Goal: Task Accomplishment & Management: Use online tool/utility

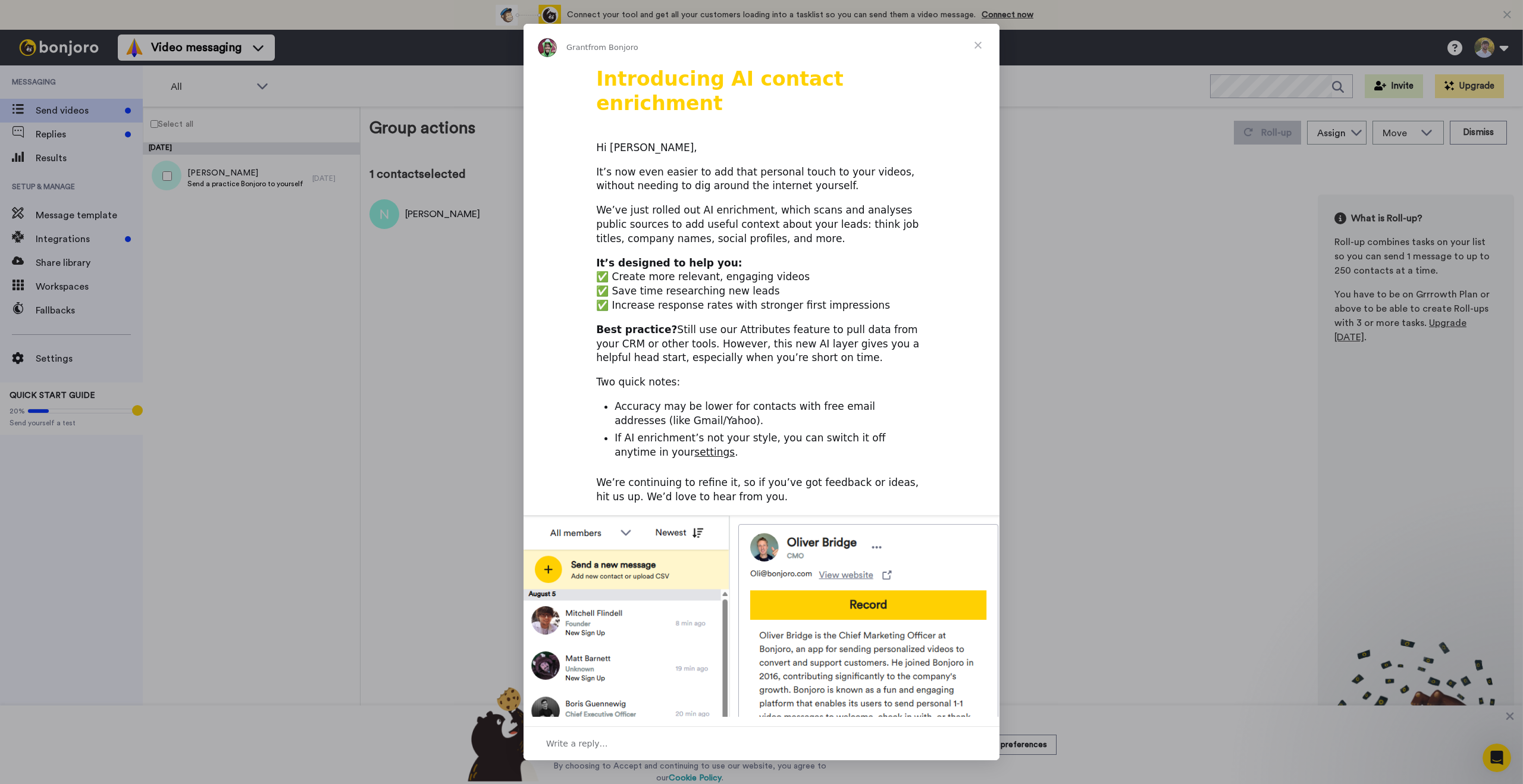
click at [969, 45] on span "Close" at bounding box center [978, 45] width 43 height 43
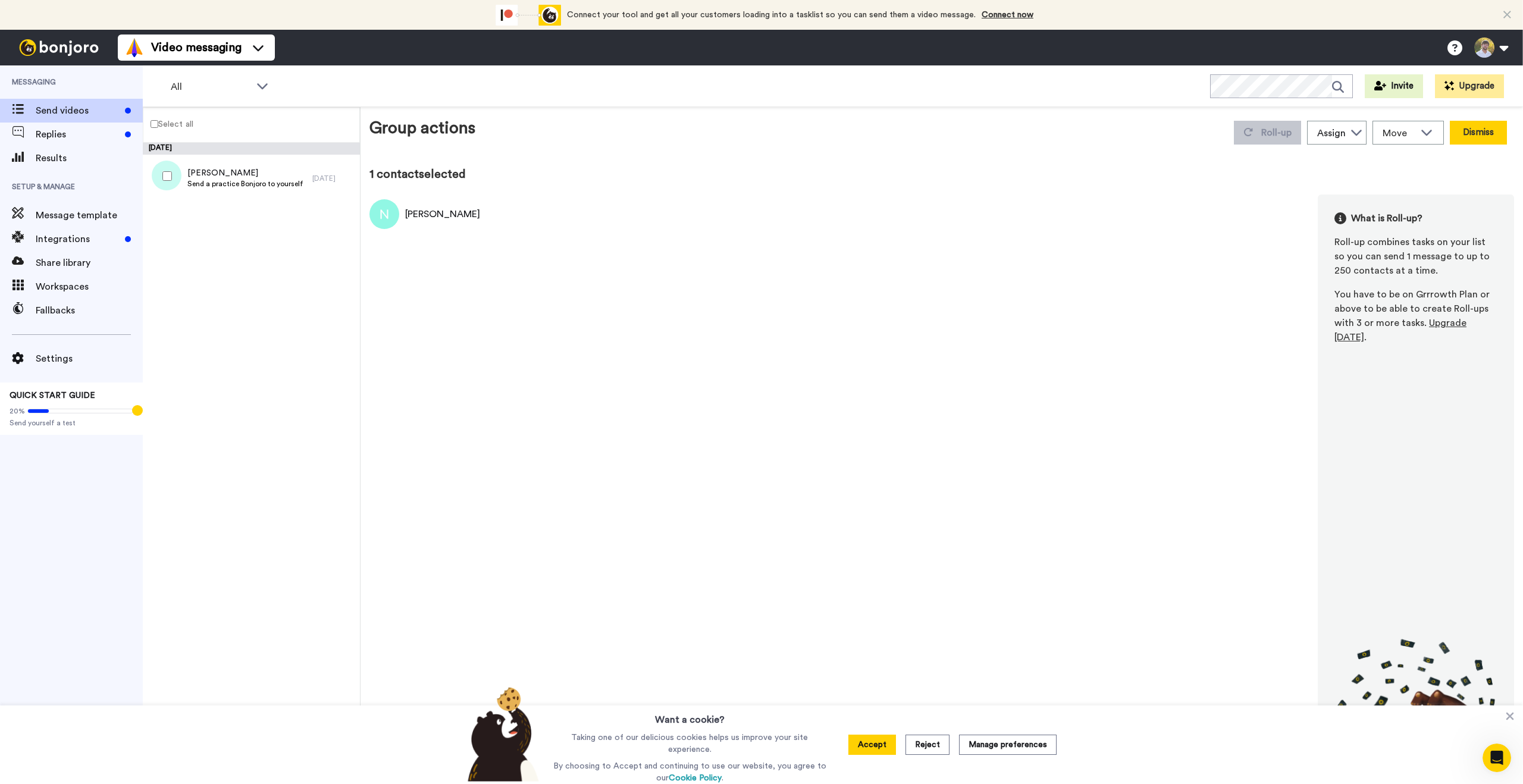
click at [1466, 138] on button "Dismiss" at bounding box center [1478, 133] width 57 height 24
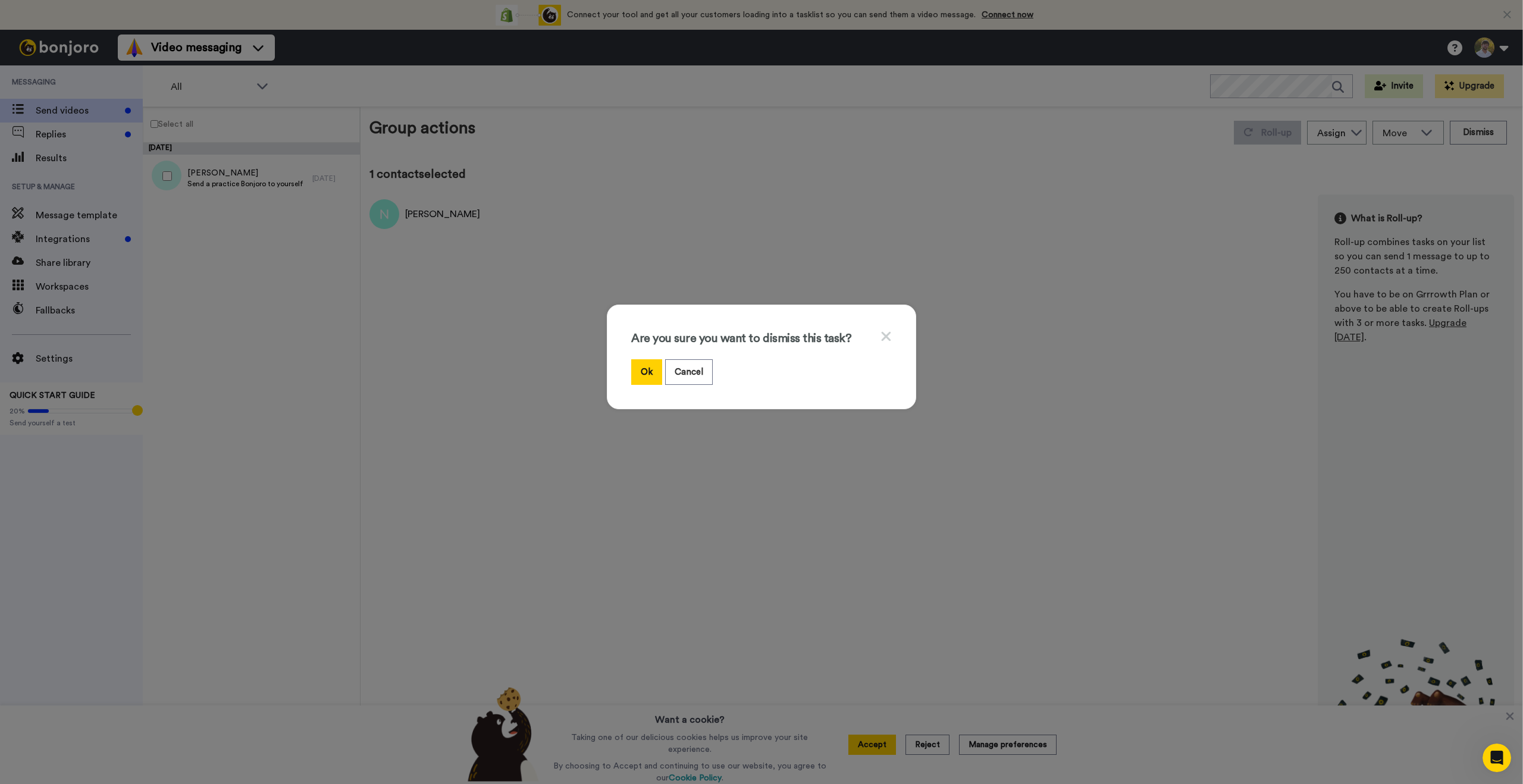
drag, startPoint x: 647, startPoint y: 375, endPoint x: 1013, endPoint y: 189, distance: 410.6
click at [648, 374] on button "Ok" at bounding box center [647, 372] width 31 height 25
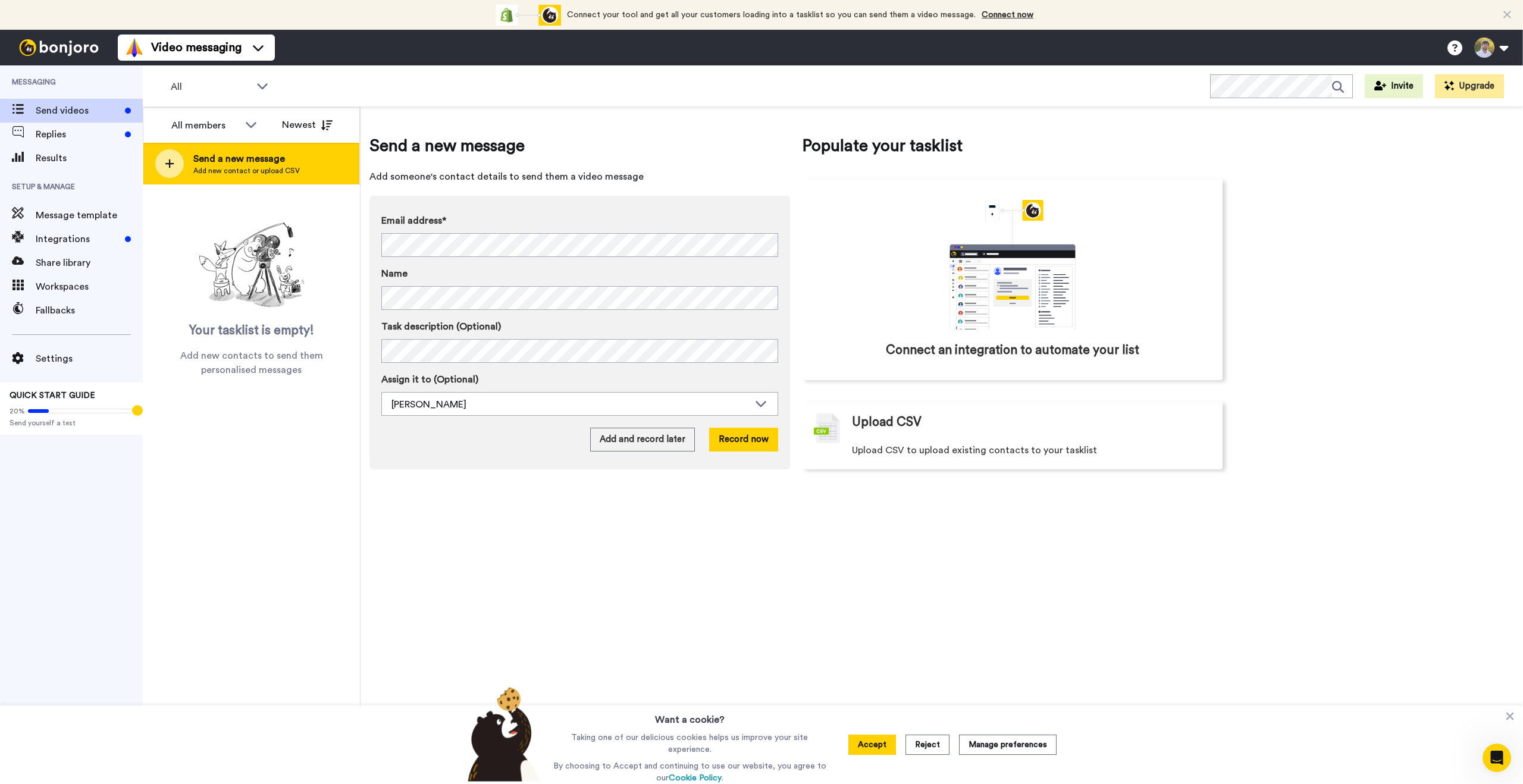
click at [257, 156] on span "Send a new message" at bounding box center [246, 159] width 107 height 14
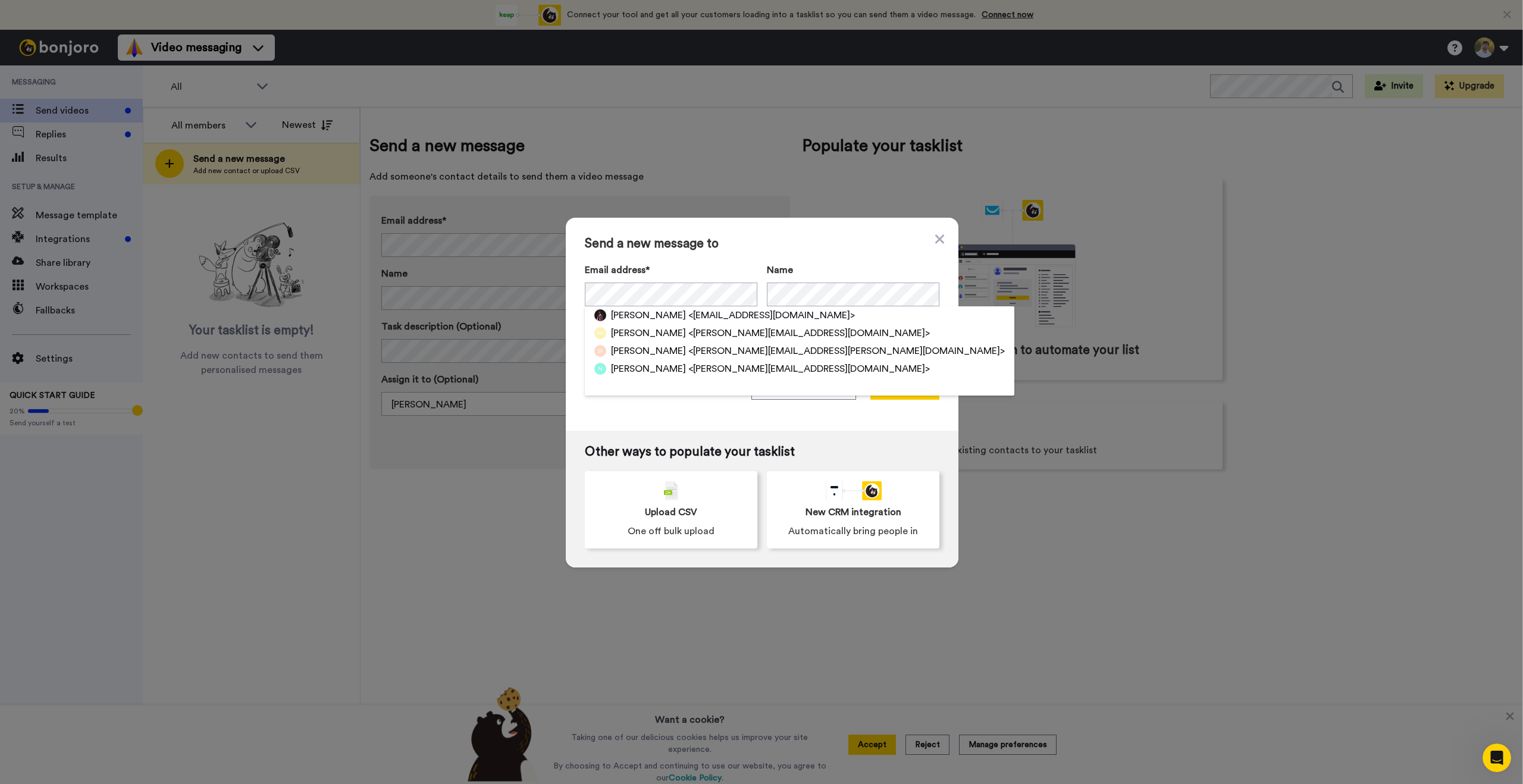
drag, startPoint x: 940, startPoint y: 235, endPoint x: 929, endPoint y: 234, distance: 11.0
click at [940, 235] on icon at bounding box center [940, 239] width 9 height 14
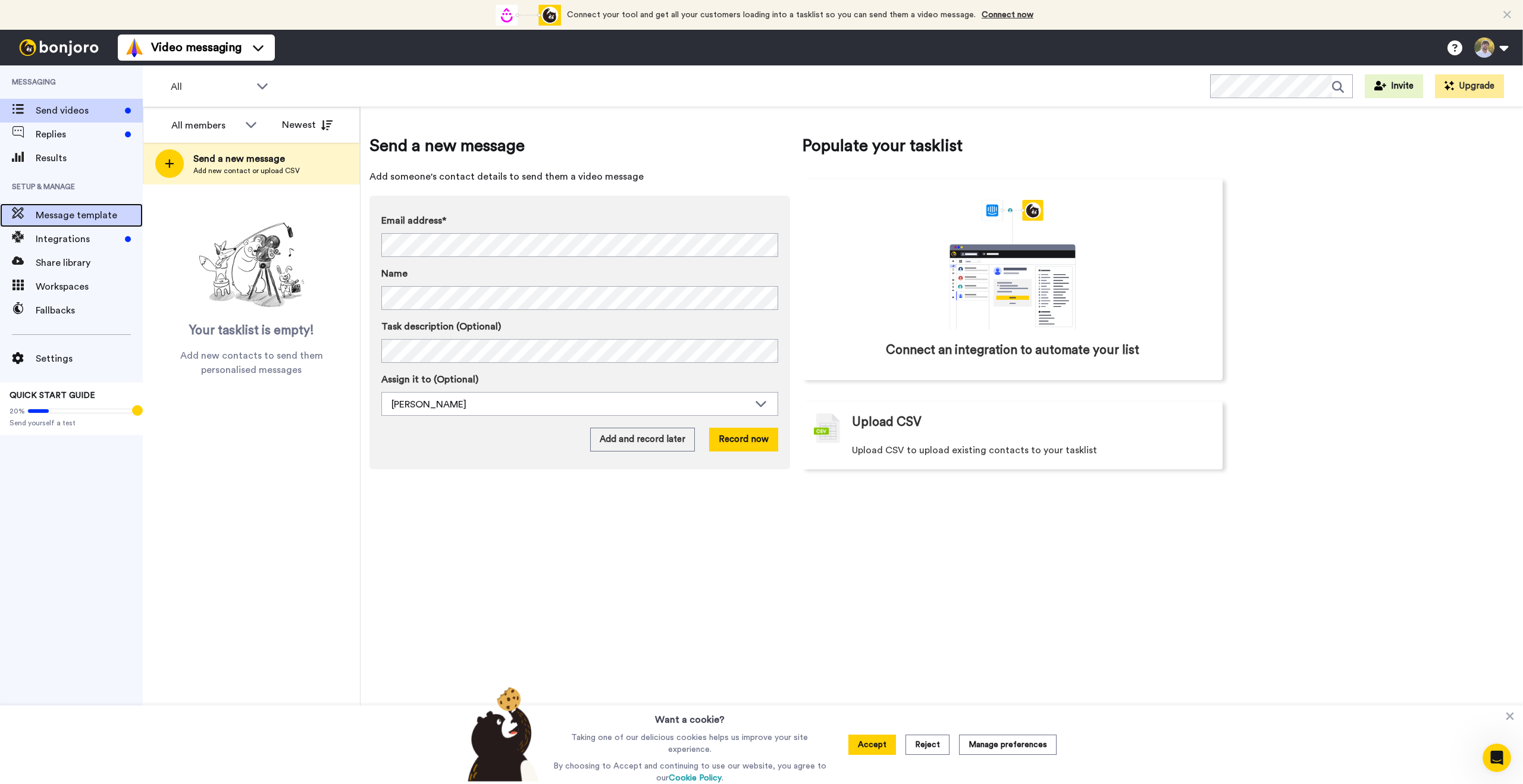
click at [45, 211] on span "Message template" at bounding box center [88, 216] width 107 height 14
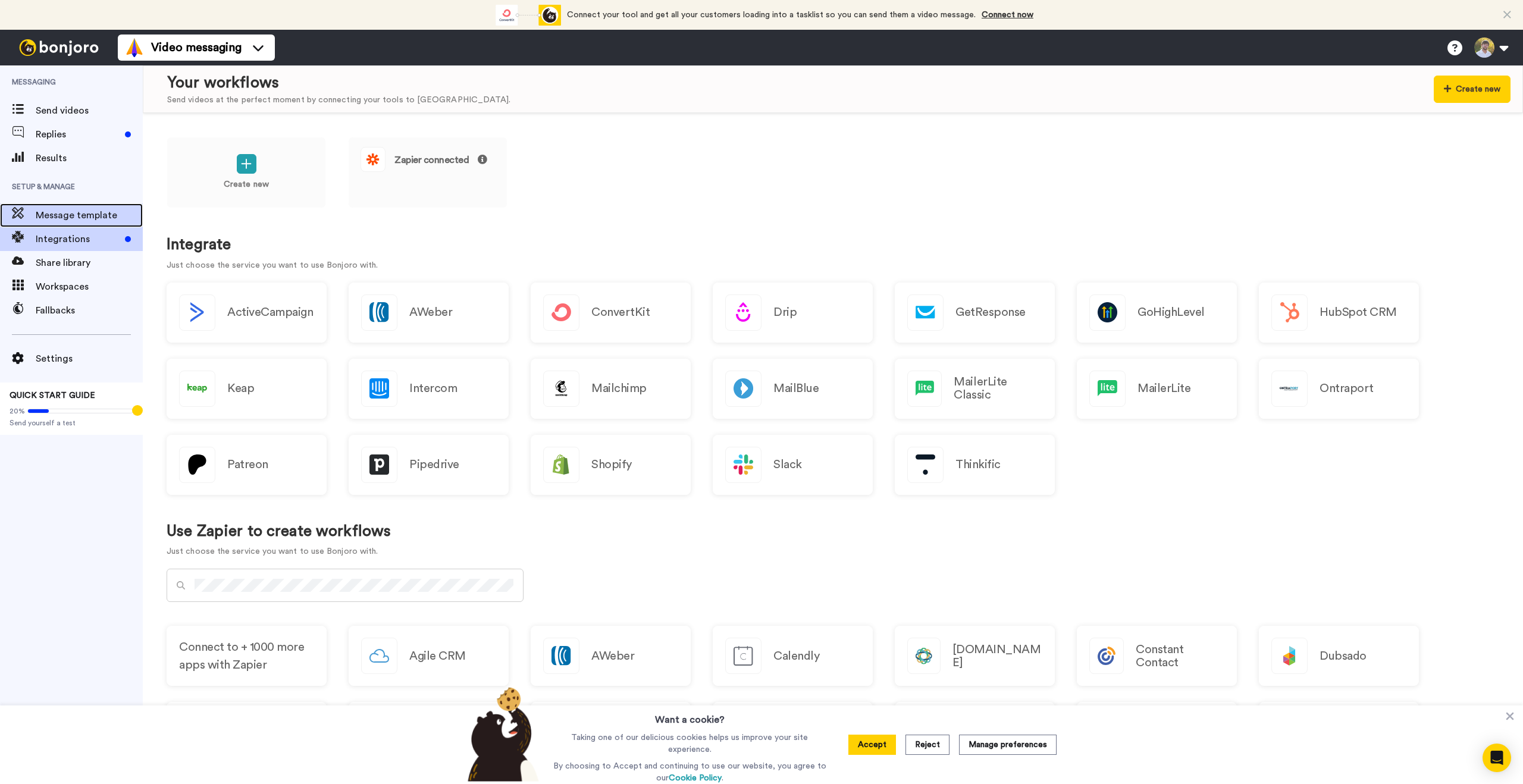
click at [117, 212] on span "Message template" at bounding box center [88, 216] width 107 height 14
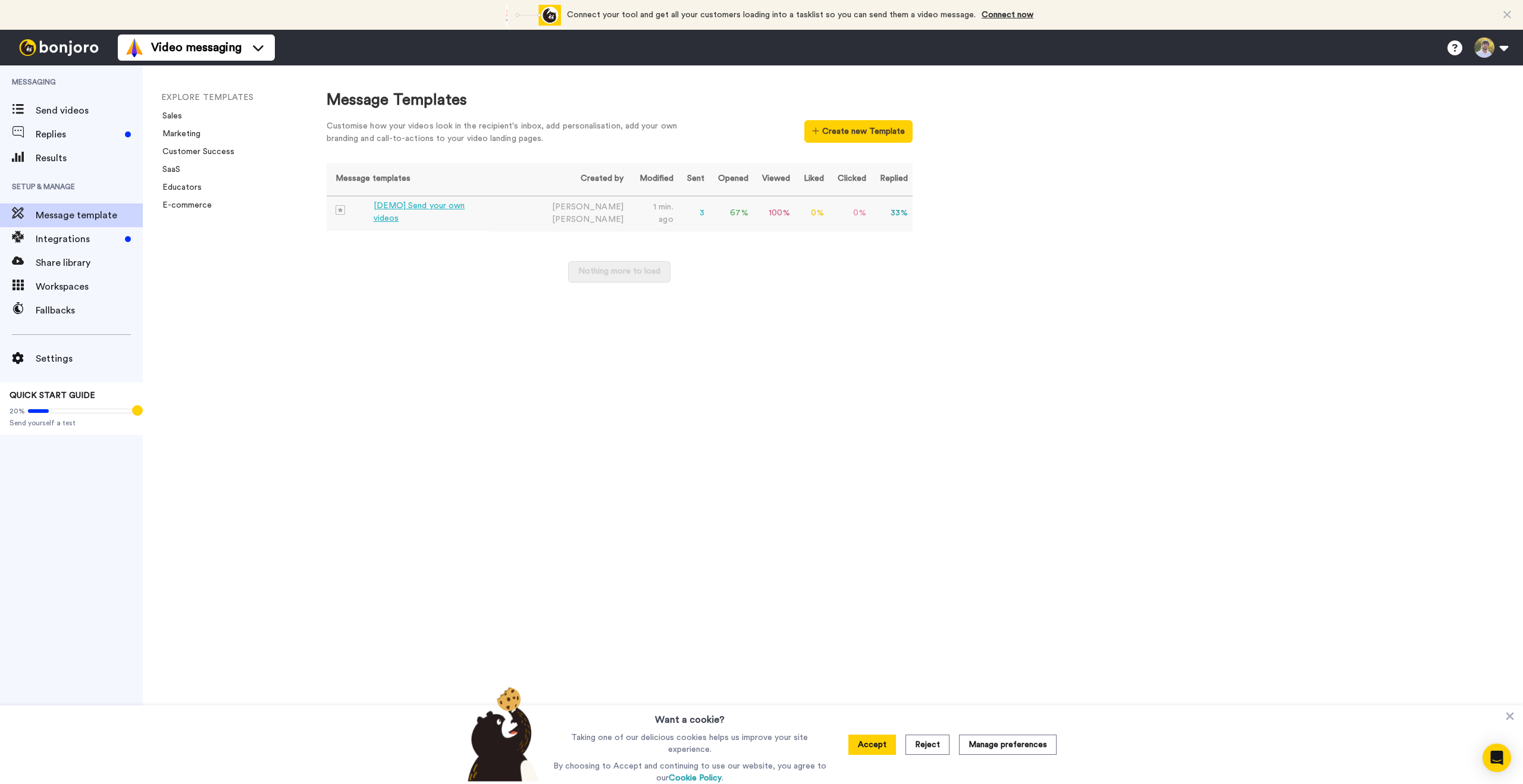
click at [629, 209] on td "1 min. ago" at bounding box center [653, 213] width 50 height 35
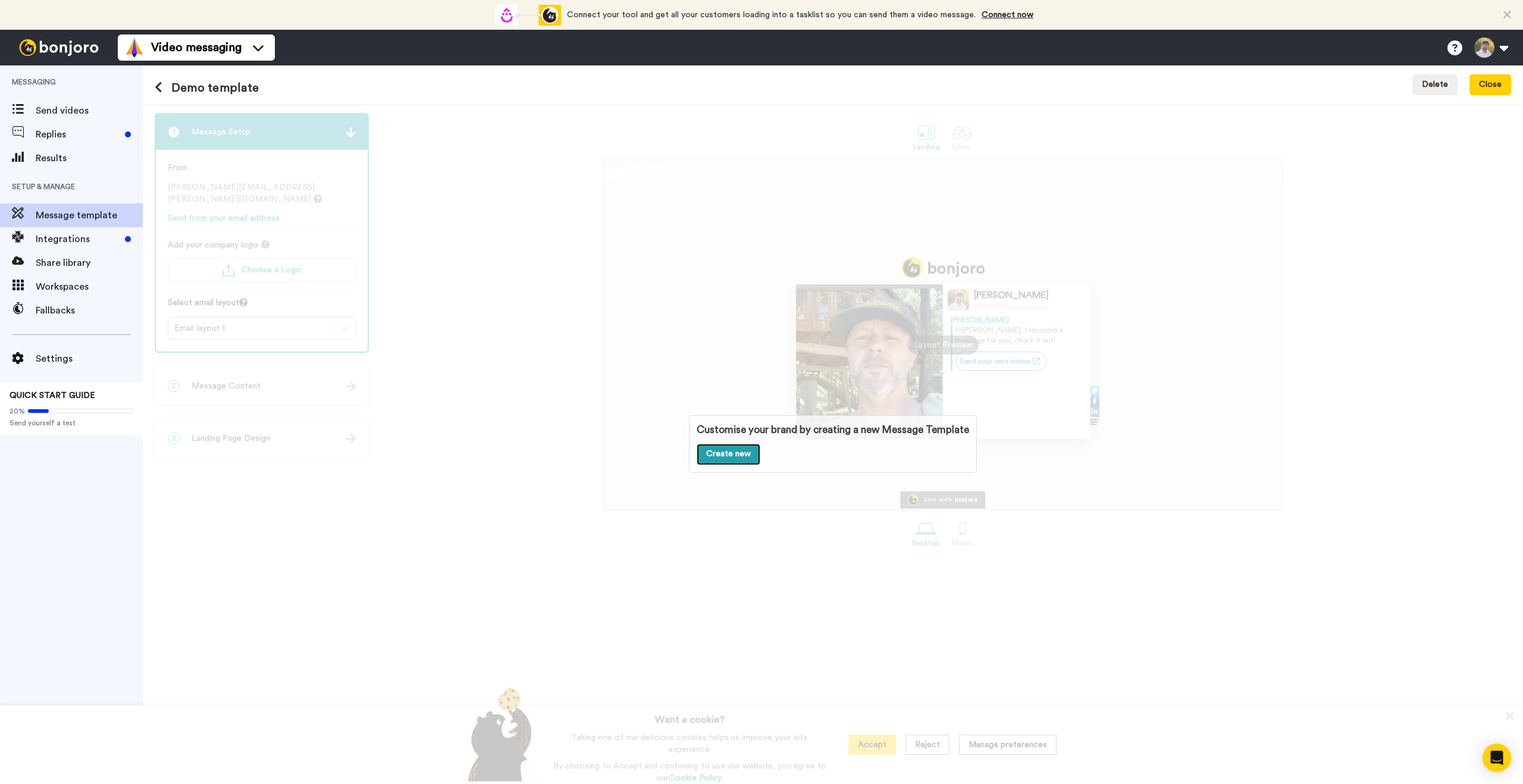
click at [730, 452] on link "Create new" at bounding box center [728, 455] width 64 height 21
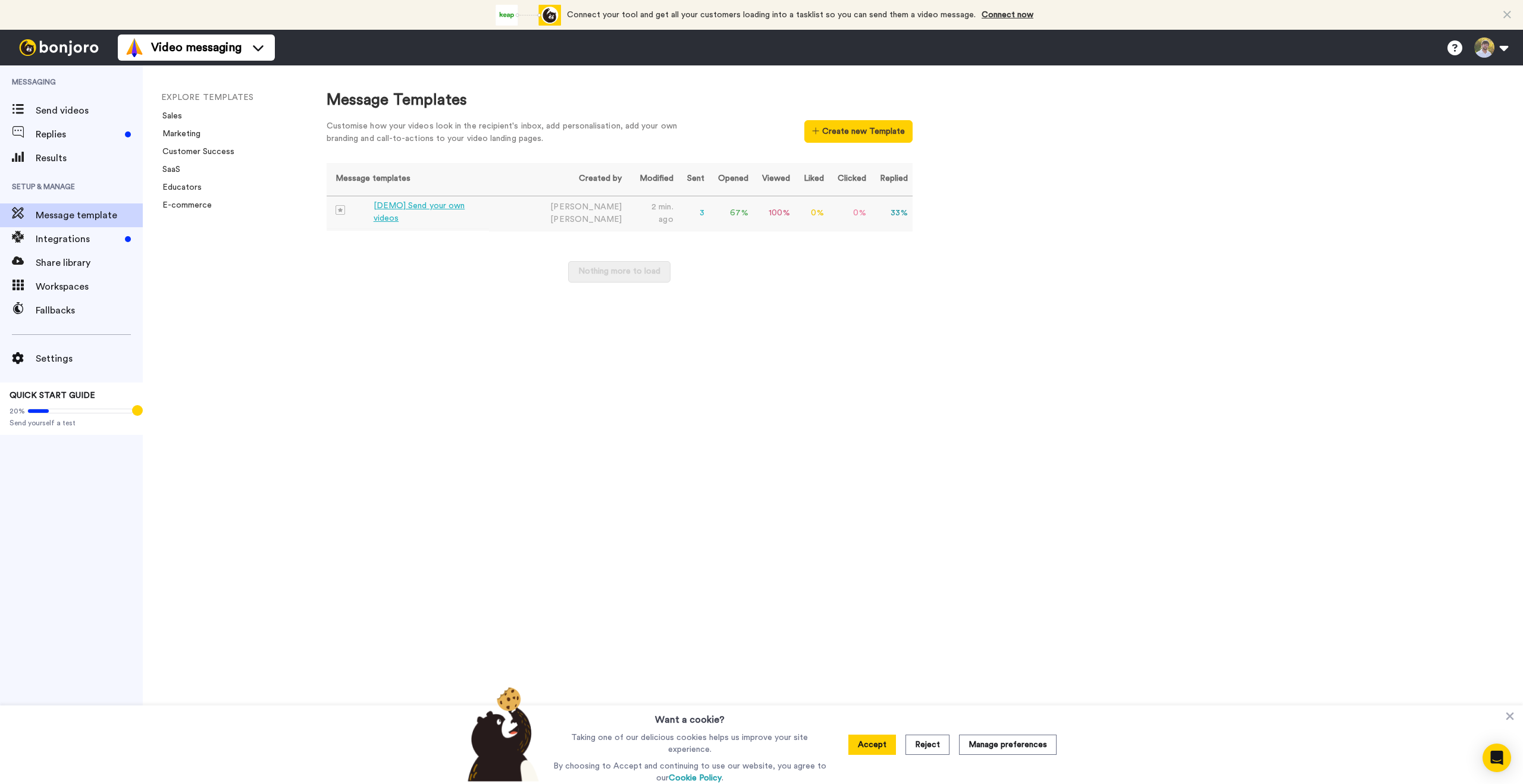
click at [471, 218] on td "[DEMO] Send your own videos" at bounding box center [408, 213] width 163 height 33
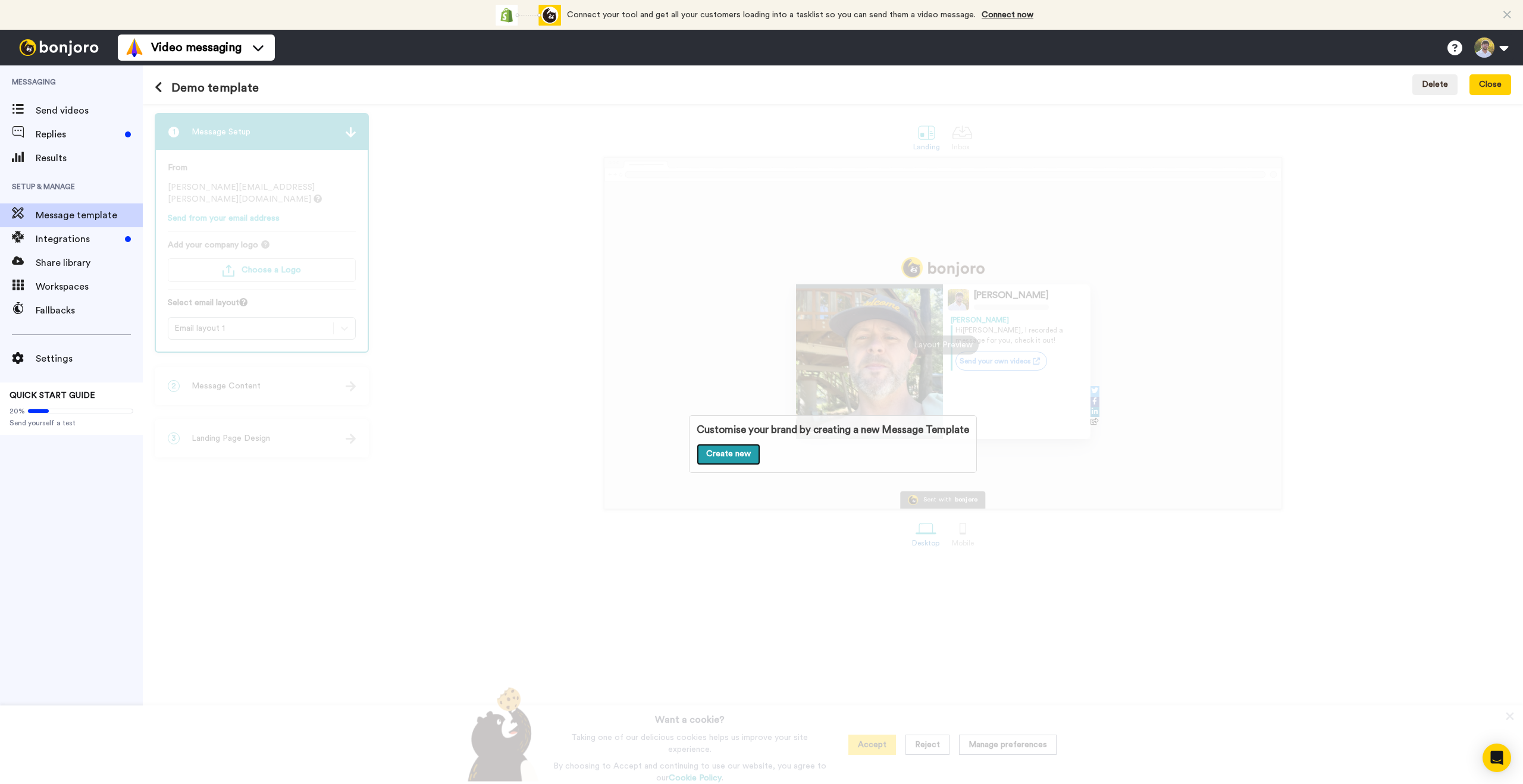
click at [730, 456] on link "Create new" at bounding box center [728, 455] width 64 height 21
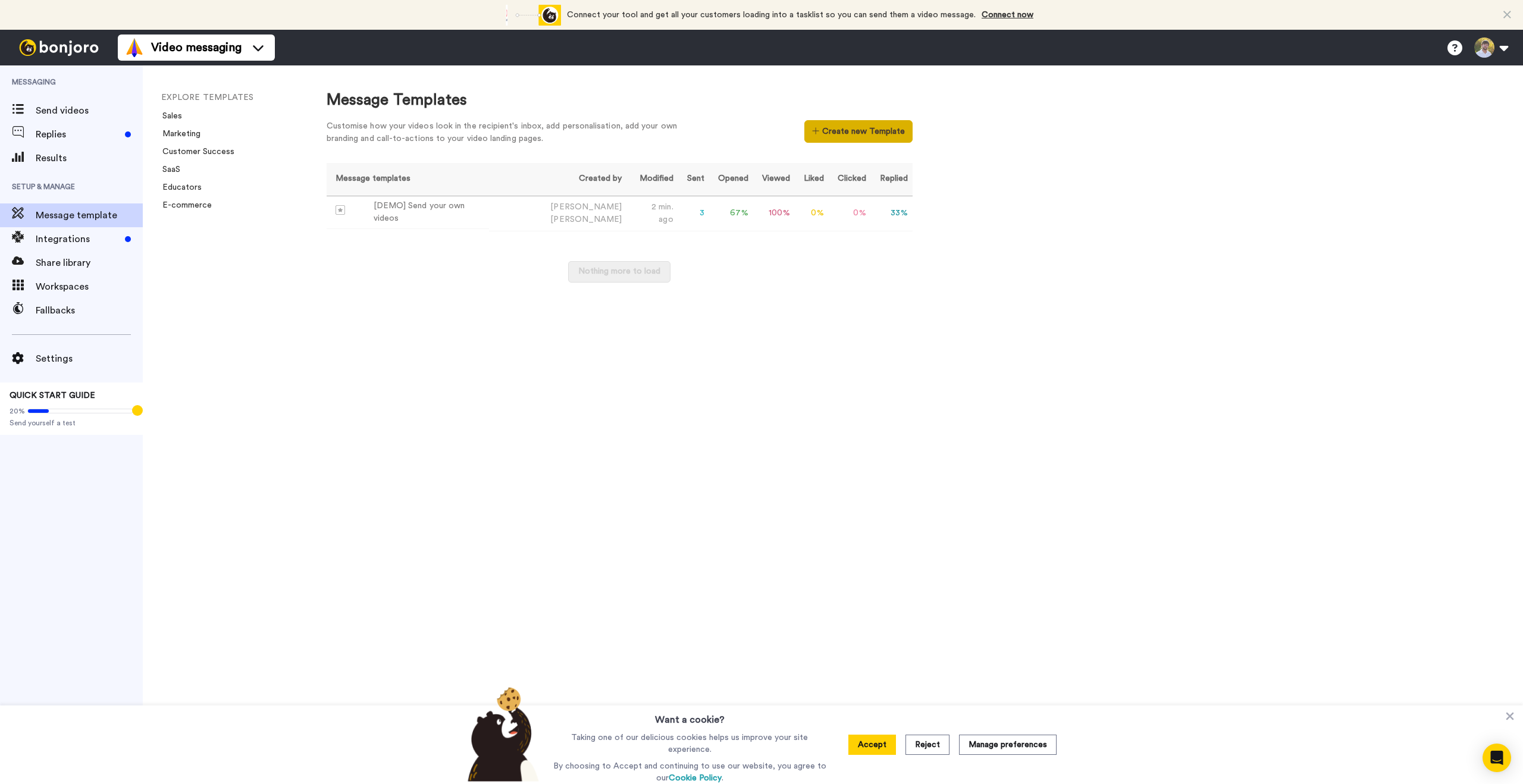
click at [831, 141] on button "Create new Template" at bounding box center [858, 131] width 107 height 23
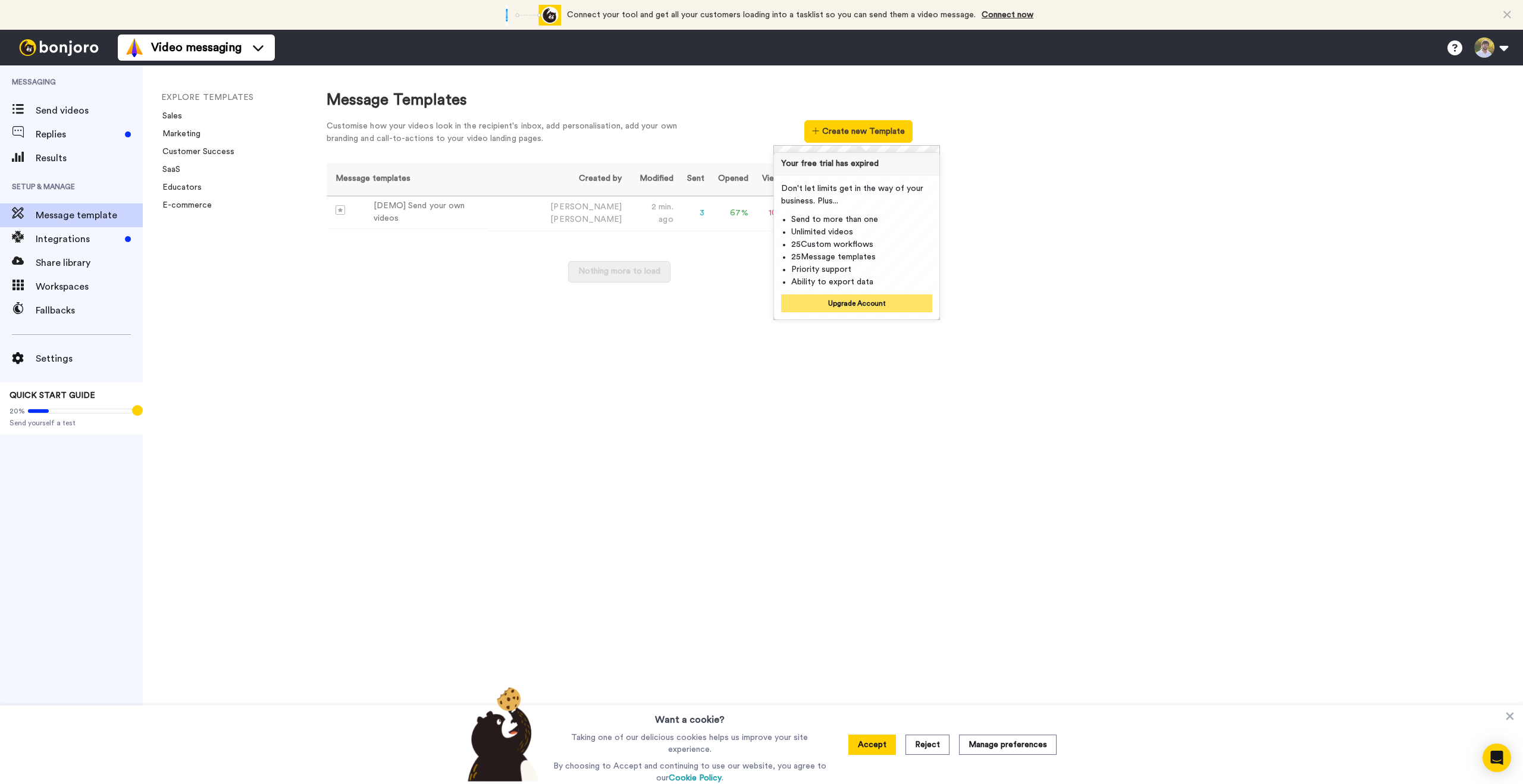
click at [868, 304] on button "Upgrade Account" at bounding box center [857, 303] width 151 height 18
